Goal: Task Accomplishment & Management: Manage account settings

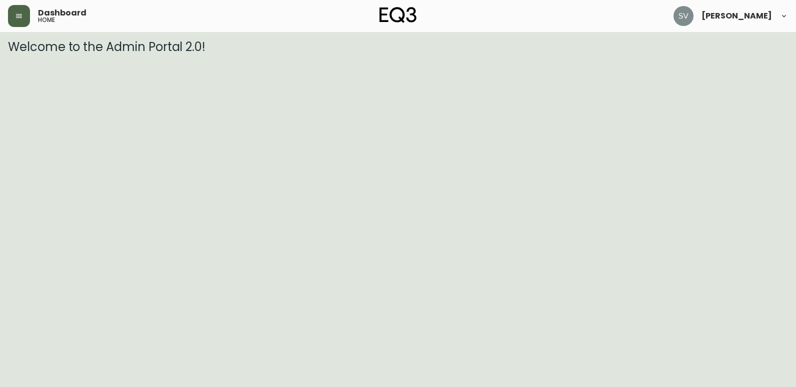
click at [24, 17] on button "button" at bounding box center [19, 16] width 22 height 22
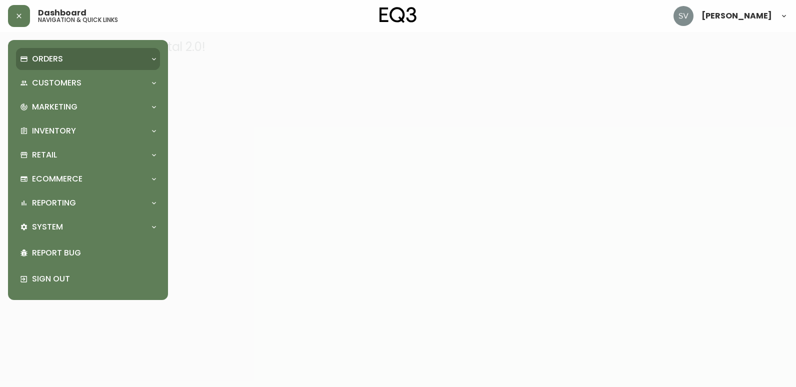
click at [66, 68] on div "Orders" at bounding box center [88, 59] width 144 height 22
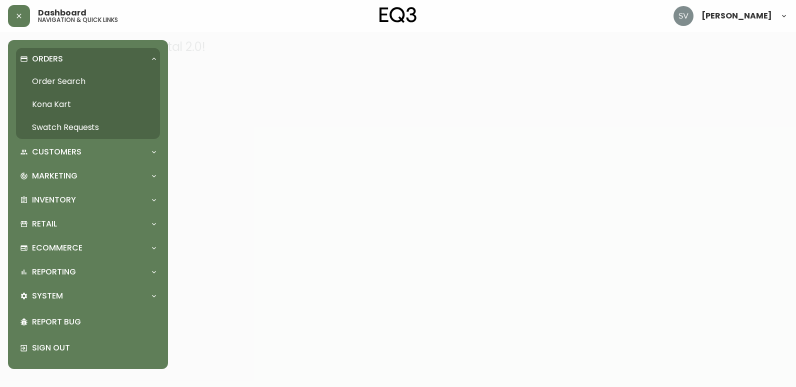
click at [69, 83] on link "Order Search" at bounding box center [88, 81] width 144 height 23
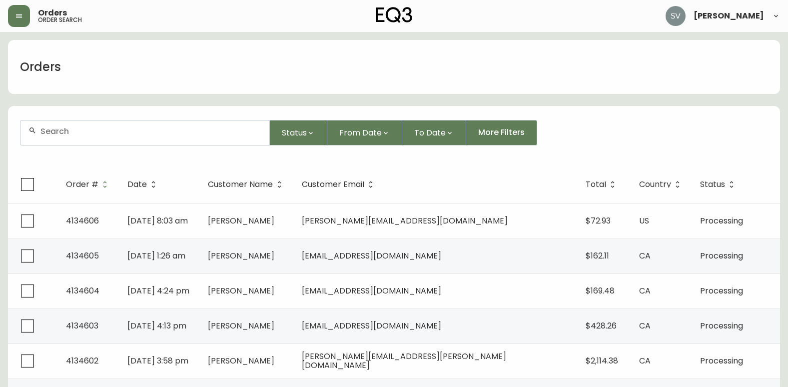
click at [155, 125] on div at bounding box center [144, 132] width 249 height 24
paste input "4932921"
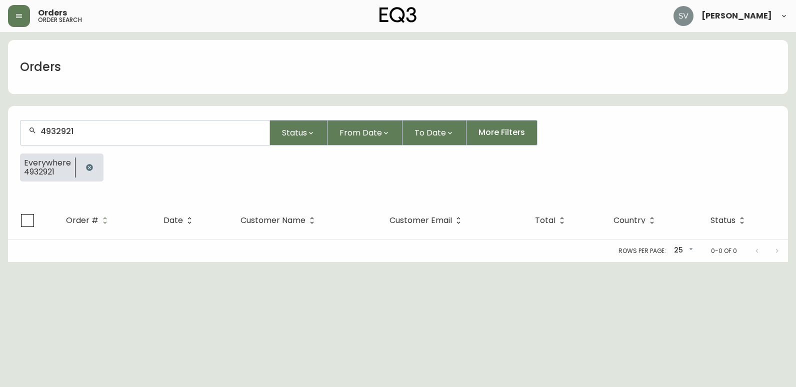
click at [106, 129] on input "4932921" at bounding box center [150, 130] width 221 height 9
type input "4932921"
click at [88, 168] on icon "button" at bounding box center [89, 167] width 6 height 6
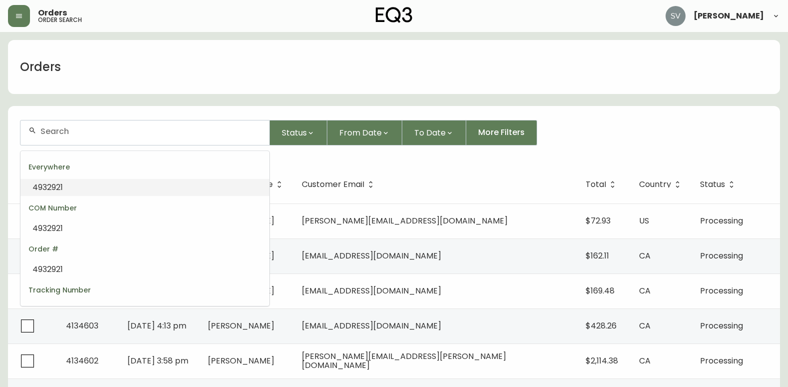
click at [112, 135] on input "text" at bounding box center [150, 130] width 221 height 9
paste input "4932921"
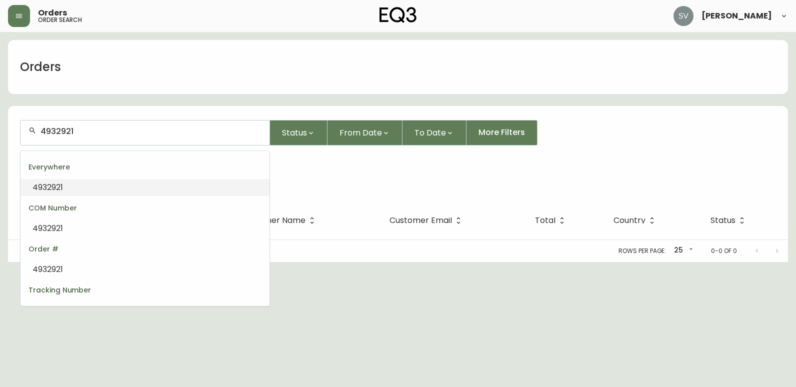
drag, startPoint x: 158, startPoint y: 131, endPoint x: -2, endPoint y: 153, distance: 161.4
click at [0, 153] on html "Orders order search [PERSON_NAME] Orders 4932921 Status From Date To Date More …" at bounding box center [398, 131] width 796 height 262
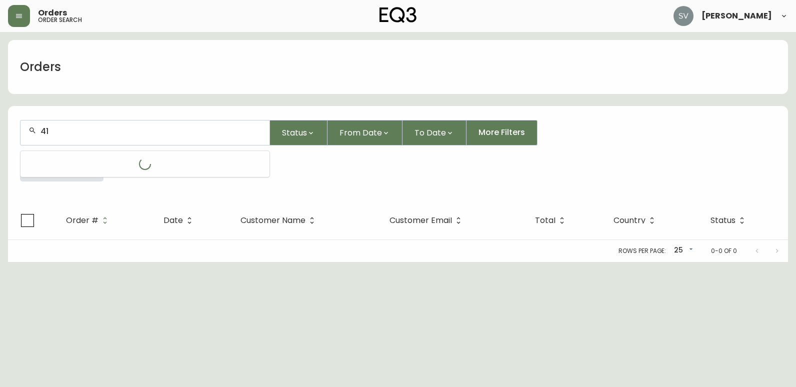
type input "413"
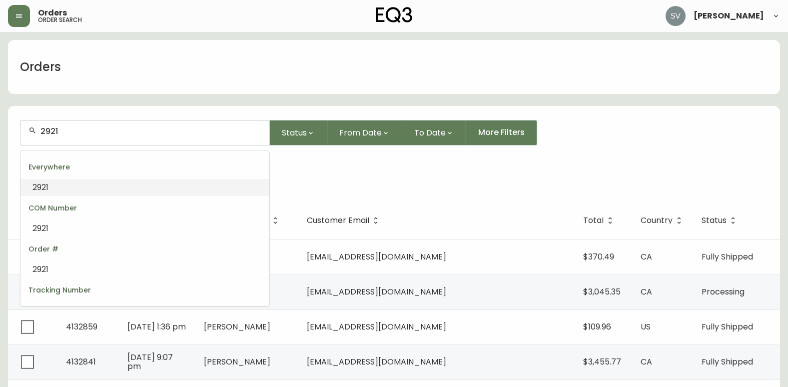
drag, startPoint x: 112, startPoint y: 132, endPoint x: -2, endPoint y: 150, distance: 115.4
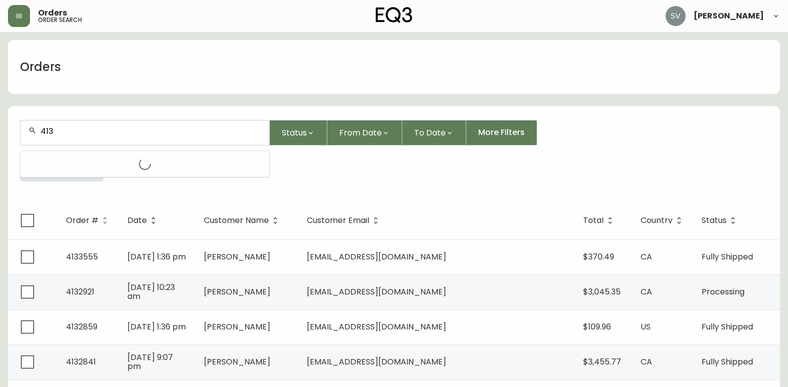
type input "4132"
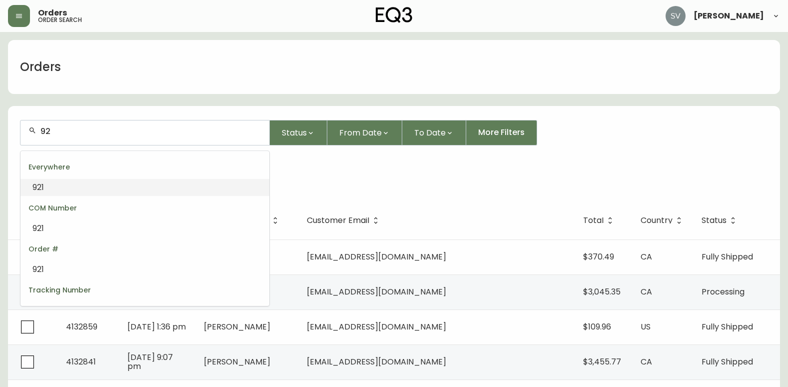
type input "9"
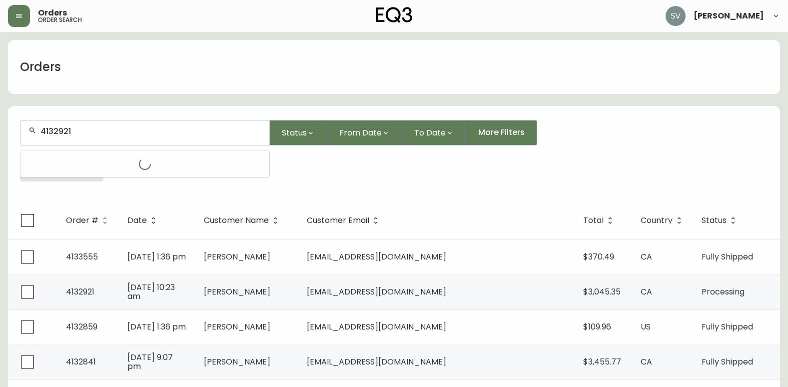
type input "4132921"
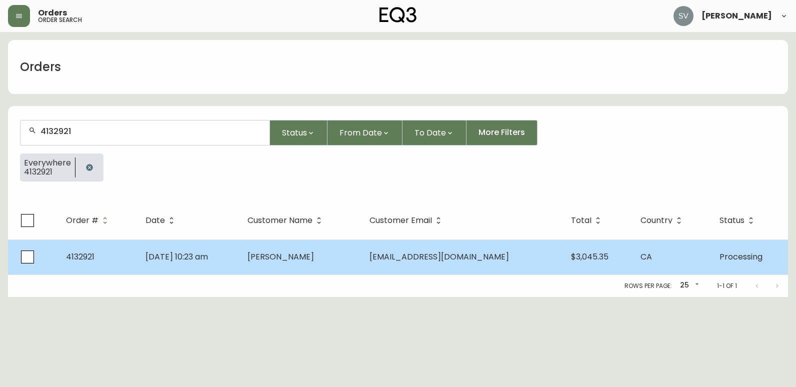
click at [239, 263] on td "[DATE] 10:23 am" at bounding box center [188, 256] width 102 height 35
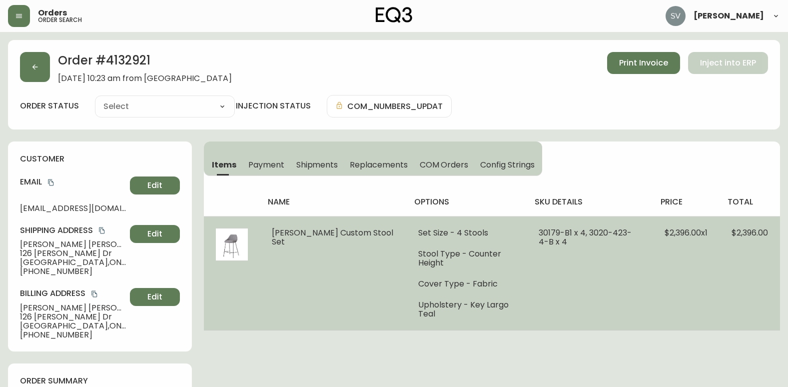
type input "Processing"
select select "PROCESSING"
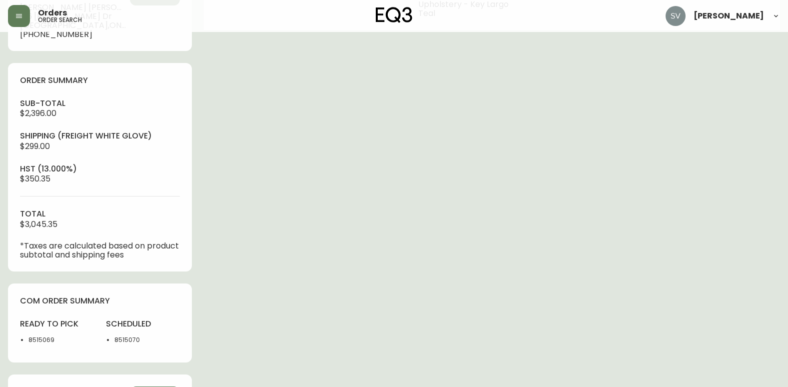
scroll to position [300, 0]
drag, startPoint x: 140, startPoint y: 340, endPoint x: 116, endPoint y: 344, distance: 24.3
click at [116, 344] on li "8515070" at bounding box center [146, 340] width 65 height 9
copy li "8515070"
drag, startPoint x: 54, startPoint y: 341, endPoint x: 30, endPoint y: 341, distance: 24.5
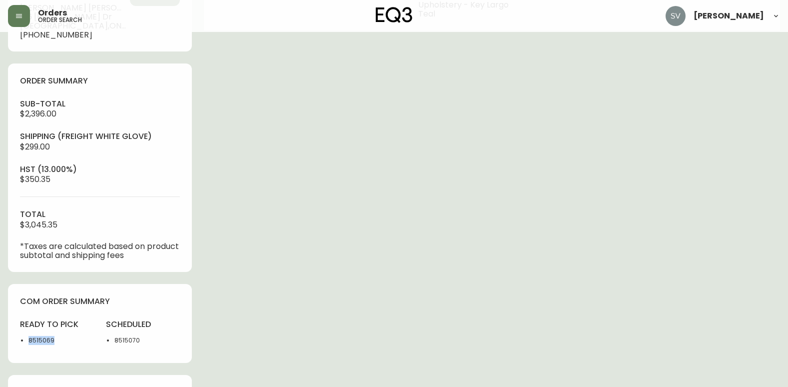
click at [30, 341] on li "8515069" at bounding box center [60, 340] width 65 height 9
copy li "8515069"
drag, startPoint x: 155, startPoint y: 346, endPoint x: 115, endPoint y: 346, distance: 40.5
click at [115, 346] on div "scheduled 8515070" at bounding box center [143, 335] width 74 height 32
copy li "8515070"
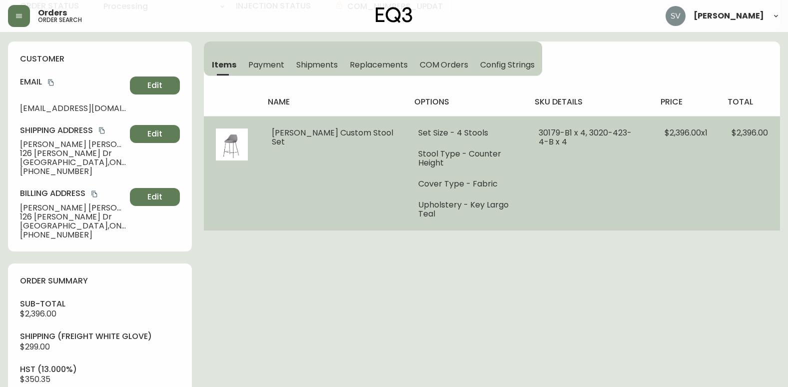
scroll to position [0, 0]
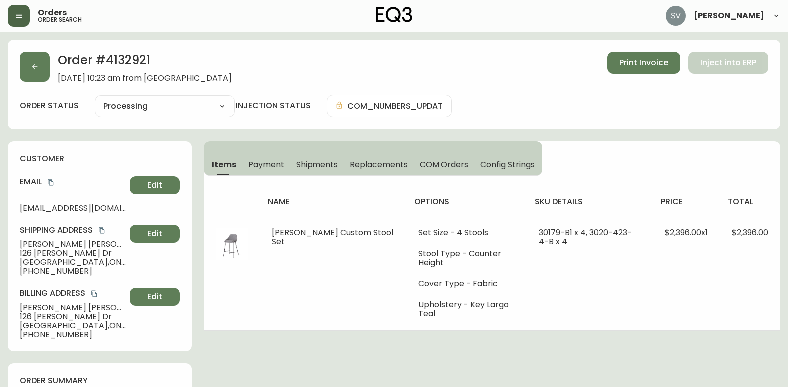
click at [26, 10] on button "button" at bounding box center [19, 16] width 22 height 22
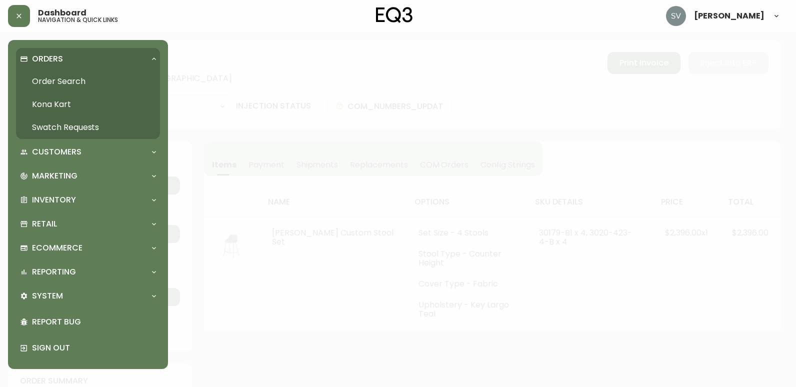
click at [66, 78] on link "Order Search" at bounding box center [88, 81] width 144 height 23
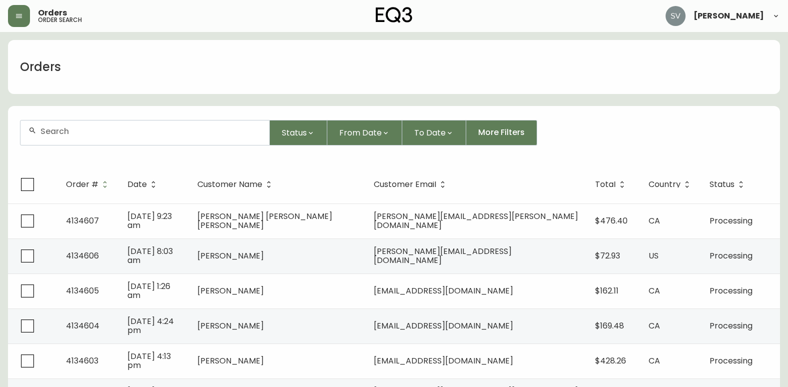
drag, startPoint x: 233, startPoint y: 147, endPoint x: 225, endPoint y: 137, distance: 12.9
click at [230, 145] on form "Status From Date To Date More Filters" at bounding box center [394, 136] width 772 height 57
click at [223, 130] on input "text" at bounding box center [150, 130] width 221 height 9
type input "4134145"
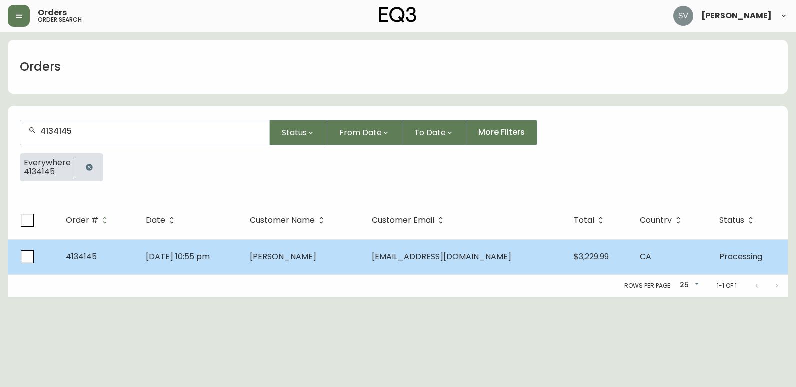
click at [278, 265] on td "[PERSON_NAME]" at bounding box center [303, 256] width 122 height 35
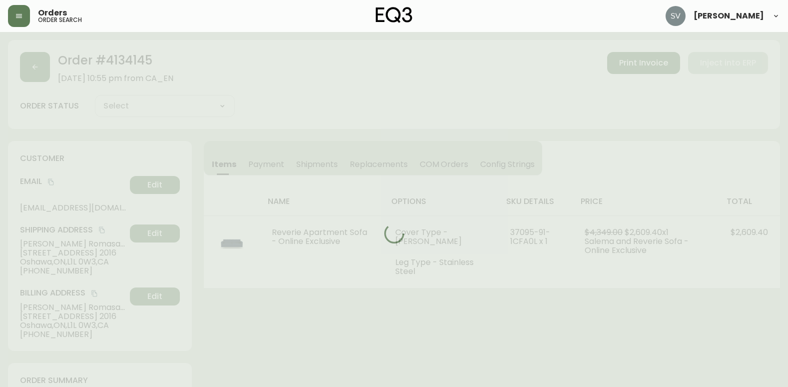
type input "Processing"
select select "PROCESSING"
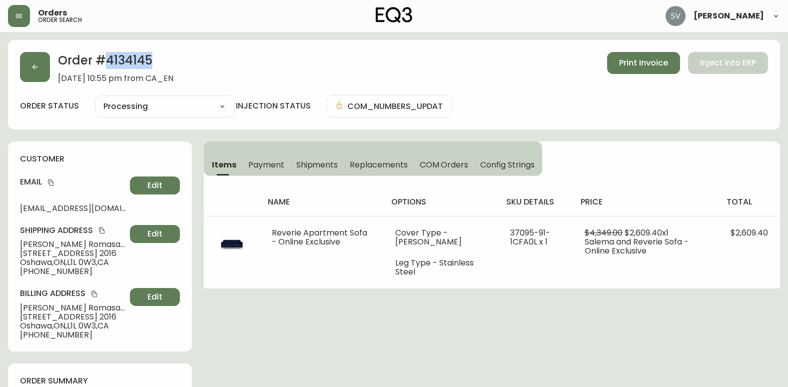
drag, startPoint x: 160, startPoint y: 56, endPoint x: 108, endPoint y: 64, distance: 52.1
click at [108, 64] on h2 "Order # 4134145" at bounding box center [115, 63] width 115 height 22
copy h2 "4134145"
click at [626, 59] on span "Print Invoice" at bounding box center [643, 62] width 49 height 11
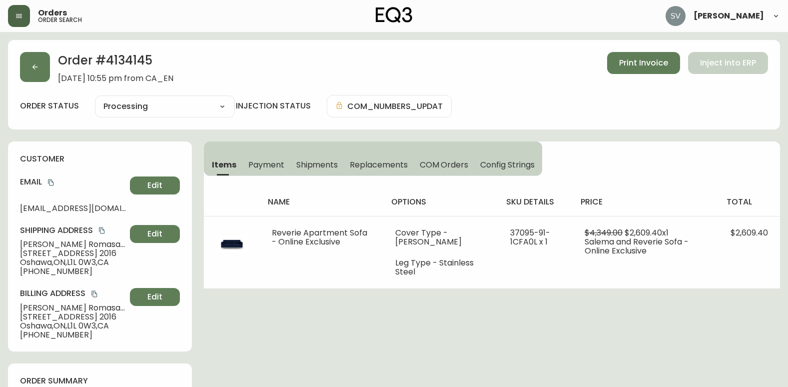
click at [25, 18] on button "button" at bounding box center [19, 16] width 22 height 22
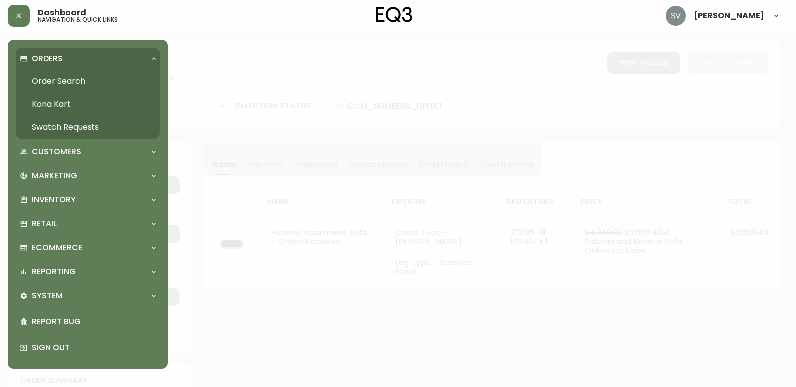
click at [69, 79] on link "Order Search" at bounding box center [88, 81] width 144 height 23
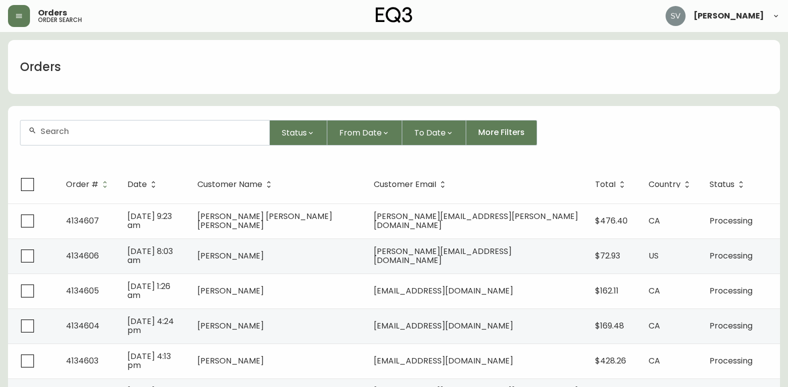
click at [128, 135] on input "text" at bounding box center [150, 130] width 221 height 9
paste input "4134546"
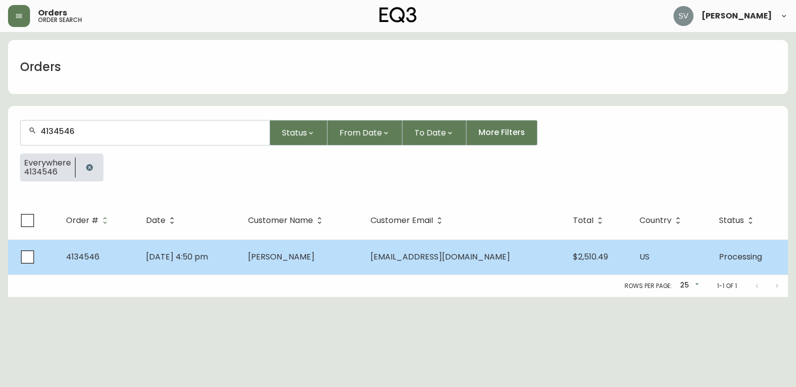
type input "4134546"
click at [239, 251] on td "[DATE] 4:50 pm" at bounding box center [188, 256] width 101 height 35
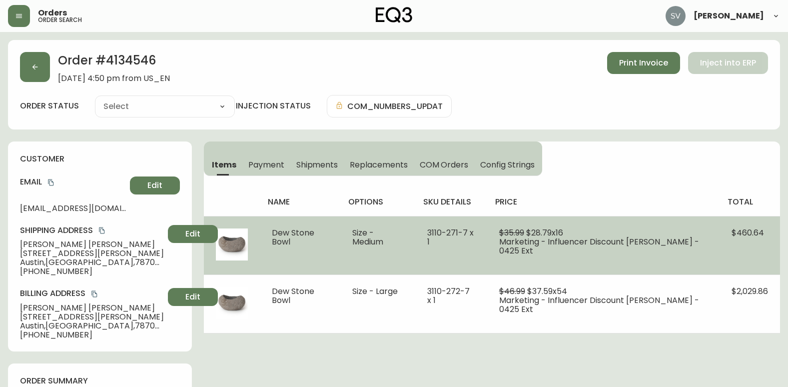
type input "Processing"
select select "PROCESSING"
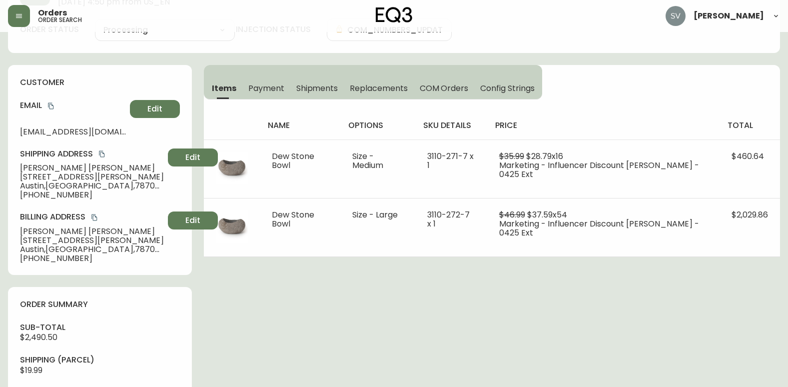
scroll to position [51, 0]
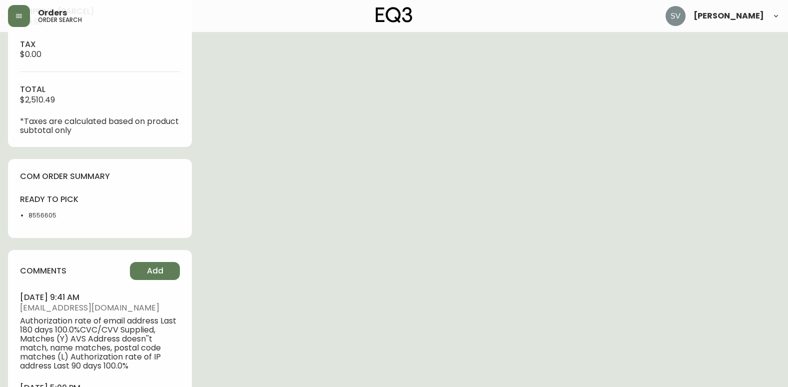
scroll to position [450, 0]
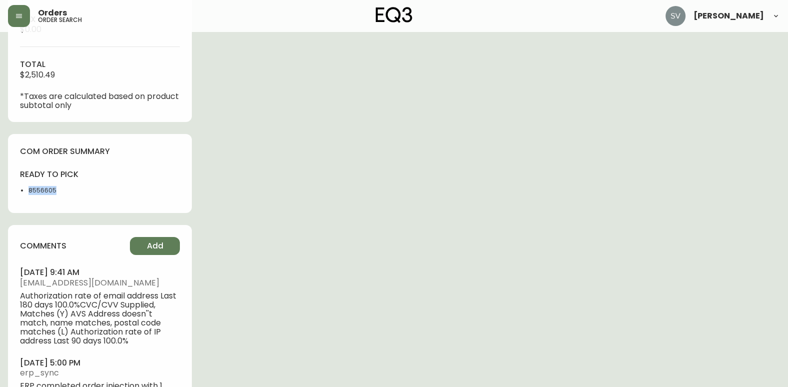
drag, startPoint x: 56, startPoint y: 190, endPoint x: 25, endPoint y: 193, distance: 31.6
click at [25, 193] on ul "8556605" at bounding box center [57, 190] width 74 height 9
drag, startPoint x: 25, startPoint y: 193, endPoint x: 34, endPoint y: 190, distance: 9.8
copy li "8556605"
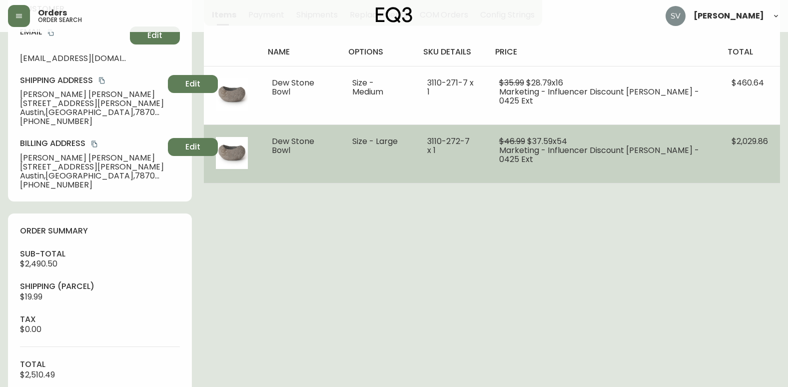
scroll to position [50, 0]
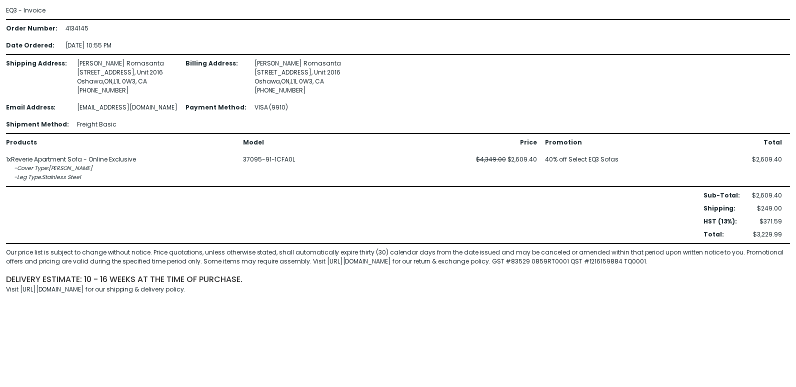
click at [381, 227] on div "Sub-Total : $2,609.40 Shipping : $249.00 Retail Delivery Fee: $0.00 HST (13%) :…" at bounding box center [394, 215] width 776 height 48
